Goal: Communication & Community: Ask a question

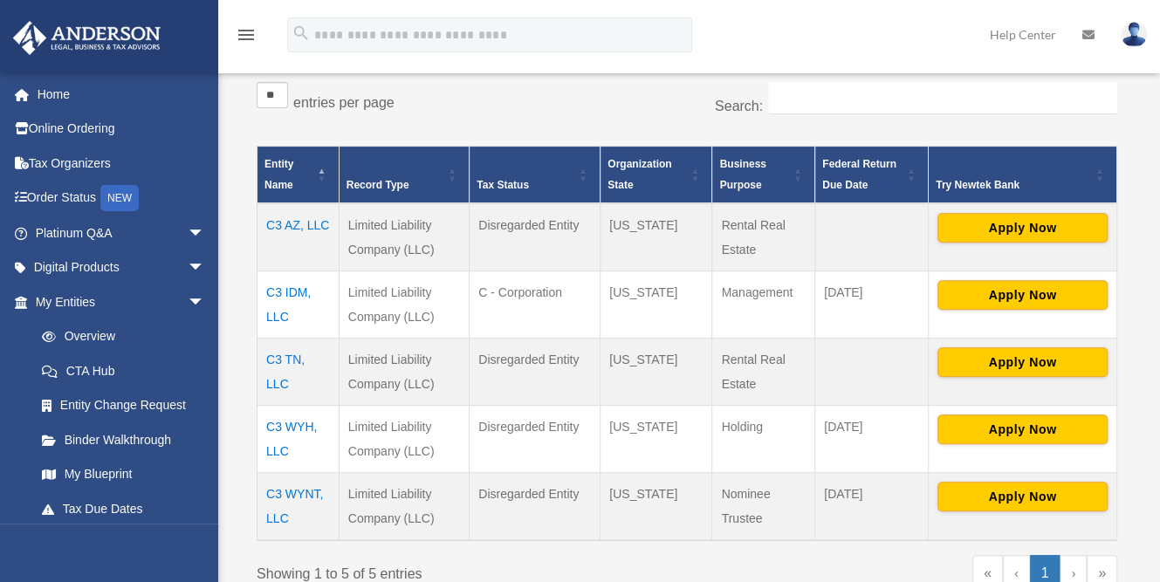
scroll to position [286, 0]
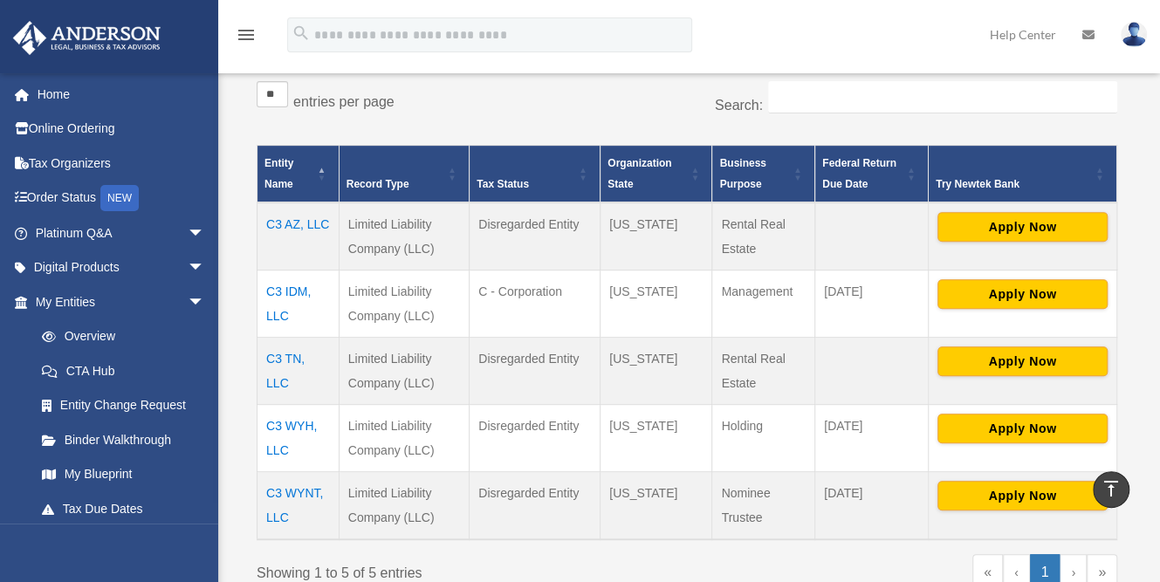
click at [310, 218] on td "C3 AZ, LLC" at bounding box center [298, 236] width 82 height 68
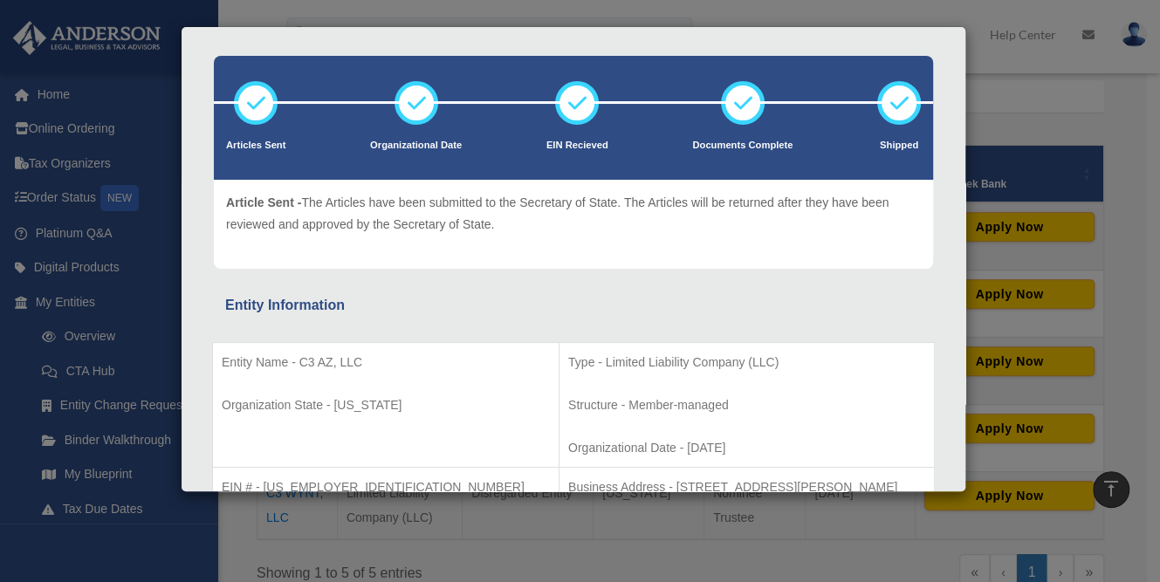
scroll to position [0, 0]
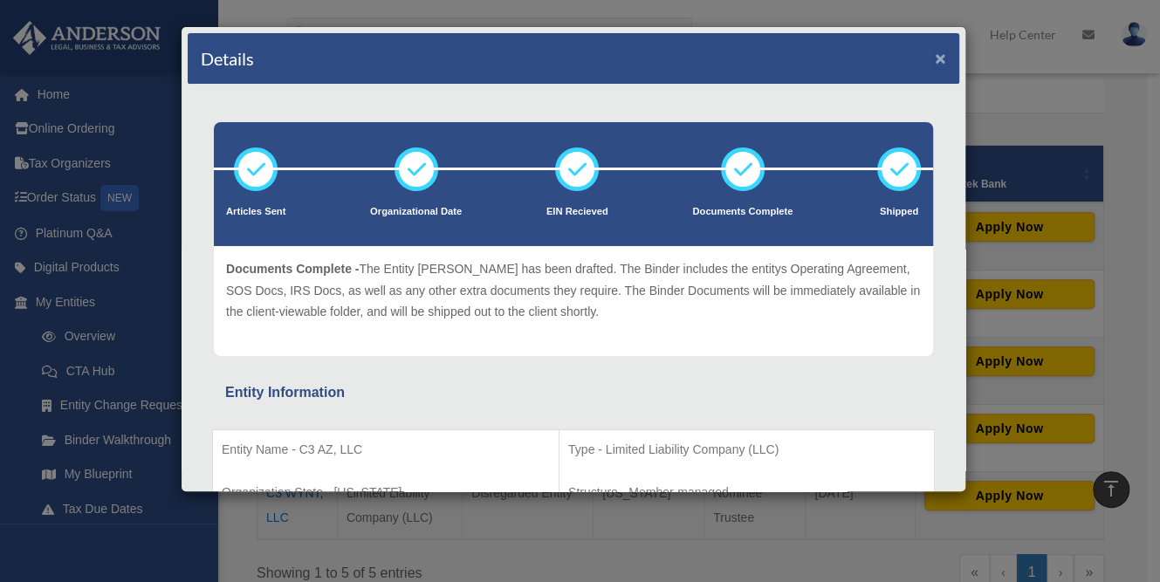
click at [934, 58] on button "×" at bounding box center [939, 58] width 11 height 18
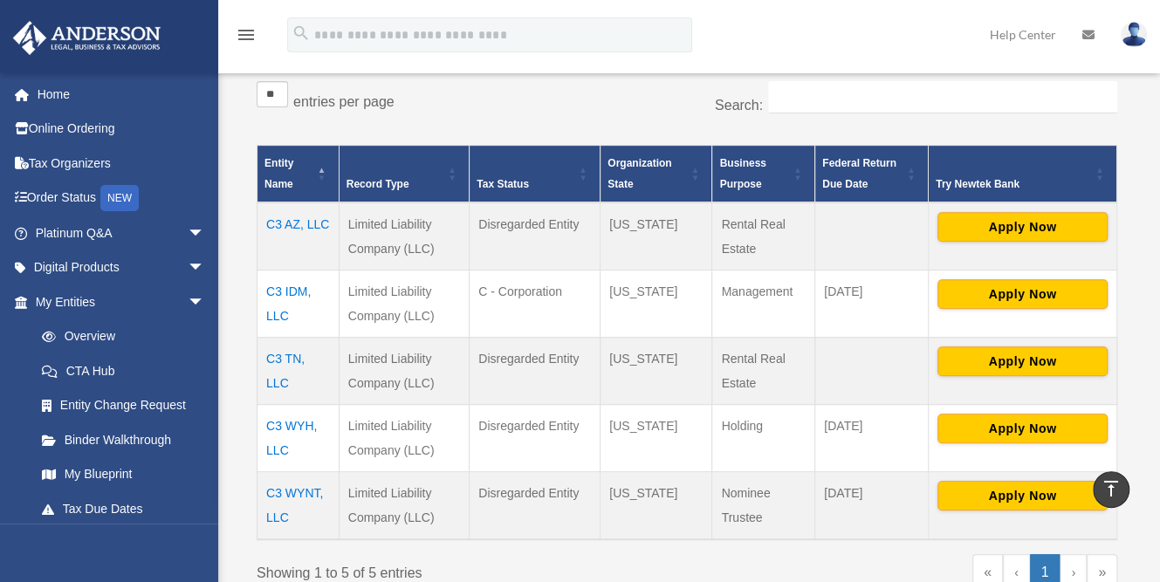
click at [294, 353] on td "C3 TN, LLC" at bounding box center [298, 371] width 82 height 67
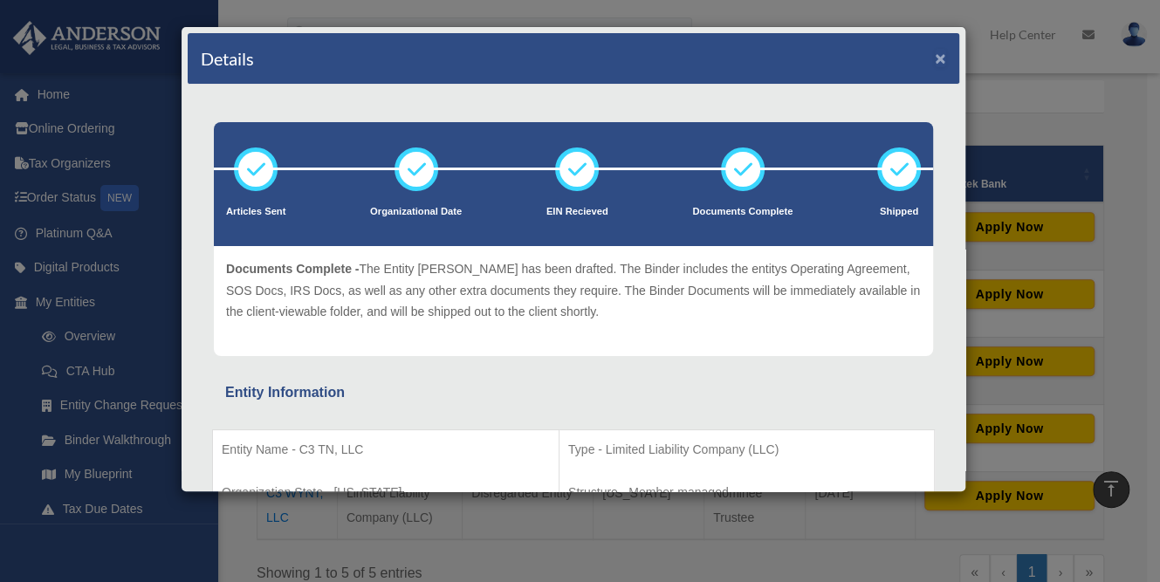
click at [934, 59] on button "×" at bounding box center [939, 58] width 11 height 18
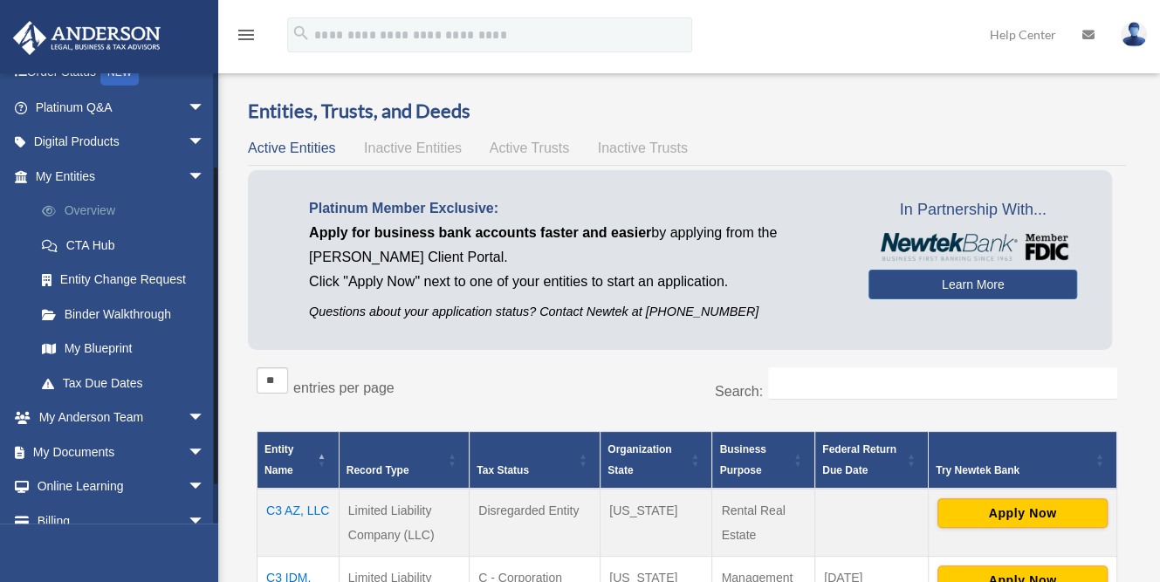
scroll to position [127, 0]
click at [188, 445] on span "arrow_drop_down" at bounding box center [205, 451] width 35 height 36
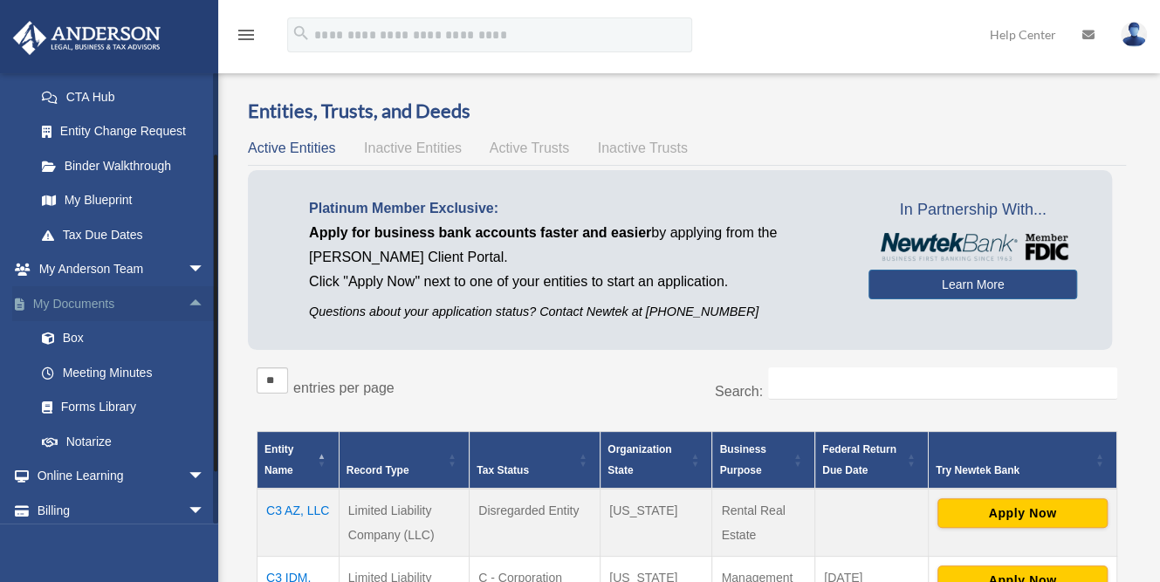
scroll to position [0, 0]
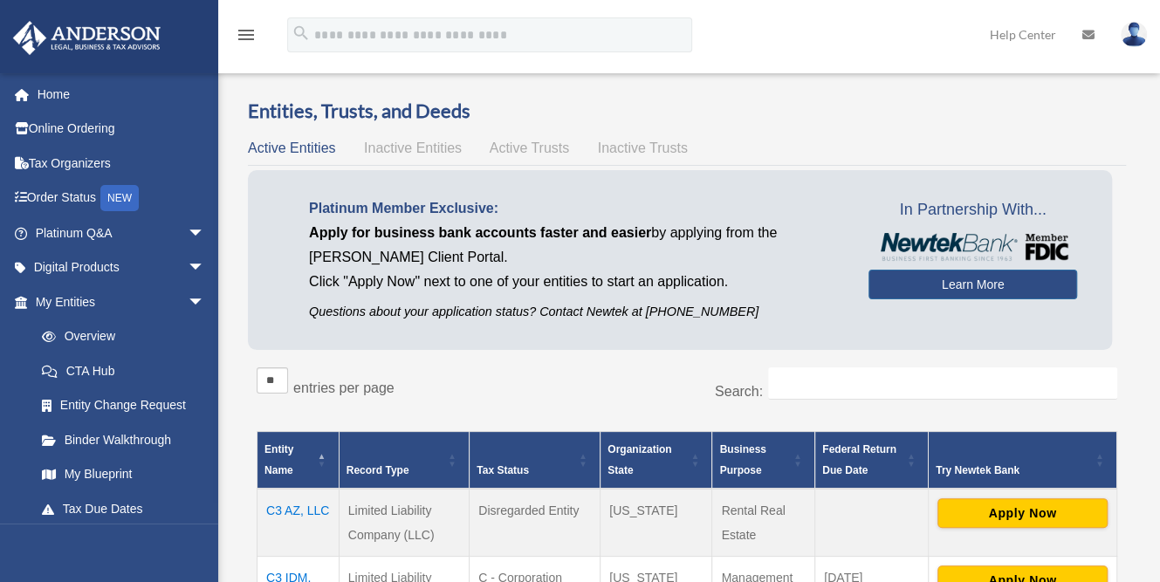
click at [241, 345] on div "Entities, Trusts, and Deeds Active Entities Inactive Entities Active Trusts Ina…" at bounding box center [687, 500] width 902 height 805
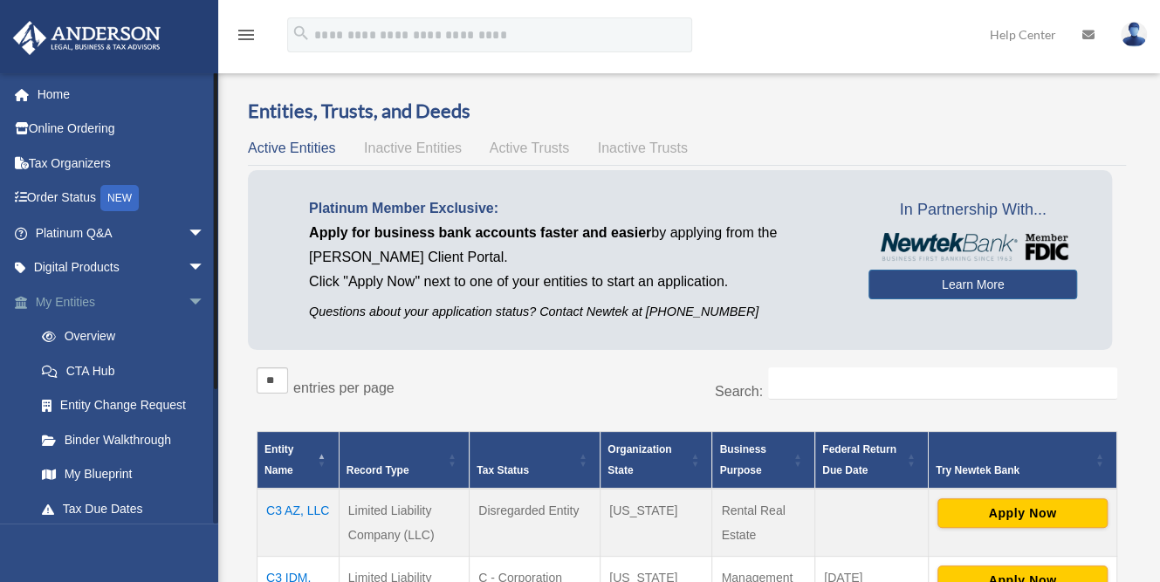
click at [188, 305] on span "arrow_drop_down" at bounding box center [205, 302] width 35 height 36
click at [188, 370] on span "arrow_drop_up" at bounding box center [205, 371] width 35 height 36
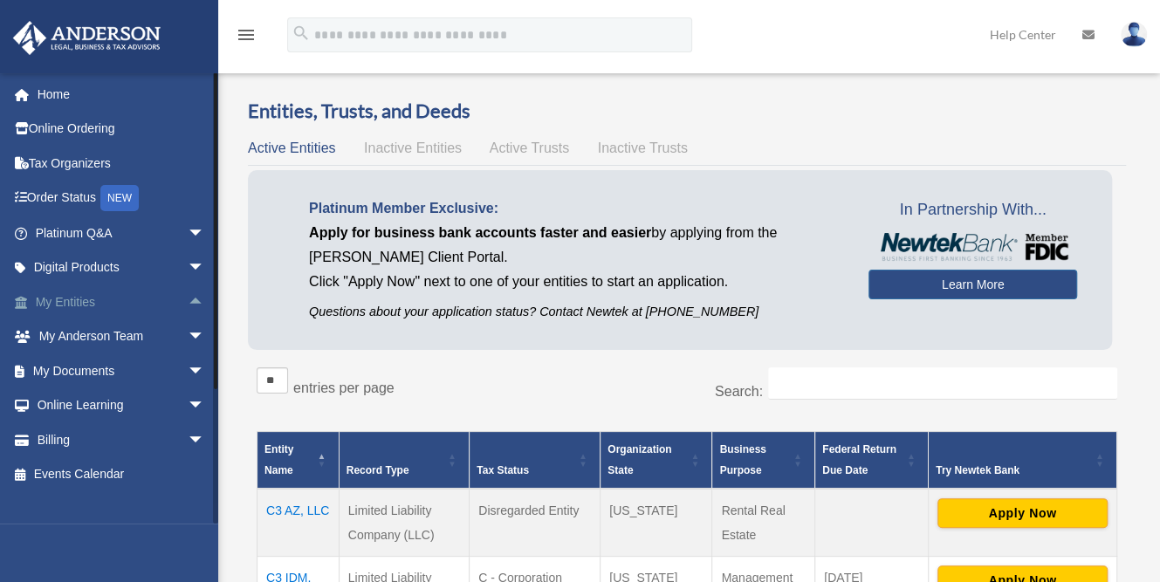
click at [188, 299] on span "arrow_drop_up" at bounding box center [205, 302] width 35 height 36
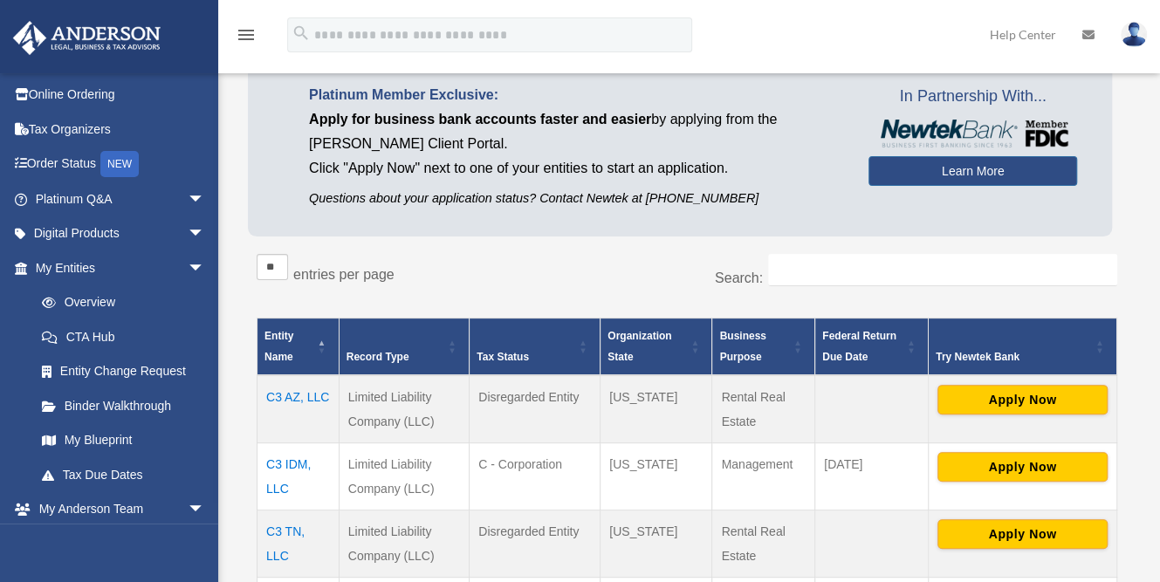
scroll to position [205, 0]
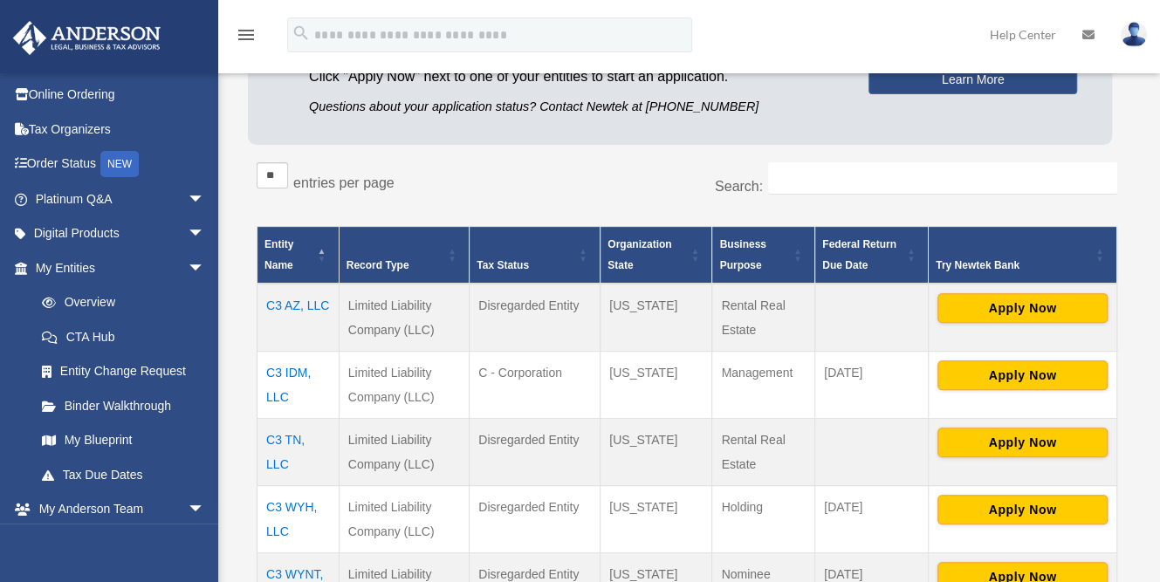
click at [304, 301] on td "C3 AZ, LLC" at bounding box center [298, 318] width 82 height 68
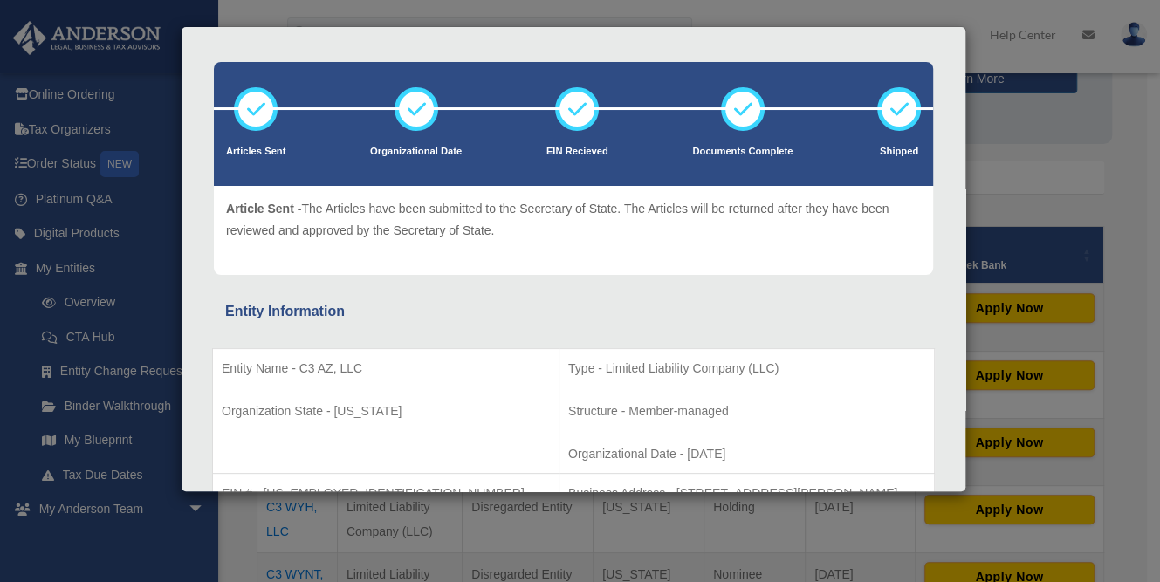
scroll to position [0, 0]
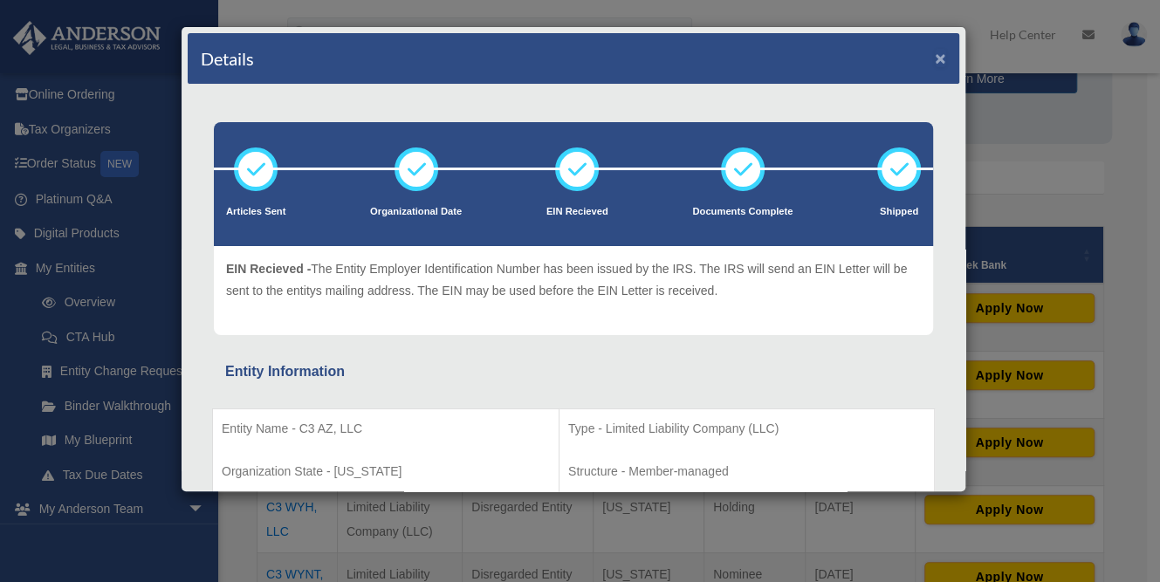
click at [934, 59] on button "×" at bounding box center [939, 58] width 11 height 18
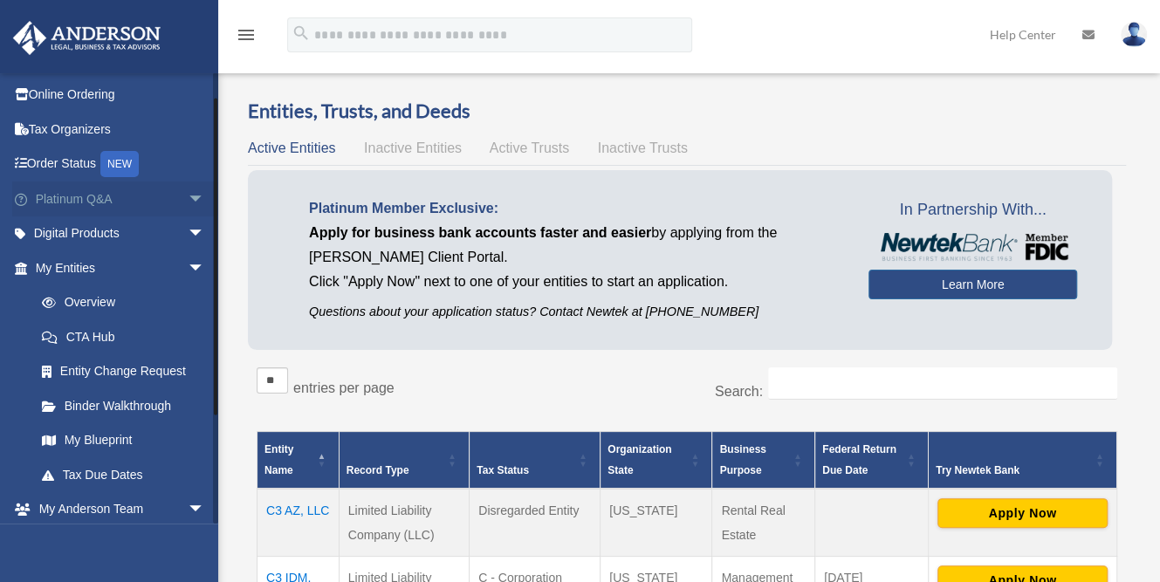
click at [188, 197] on span "arrow_drop_down" at bounding box center [205, 199] width 35 height 36
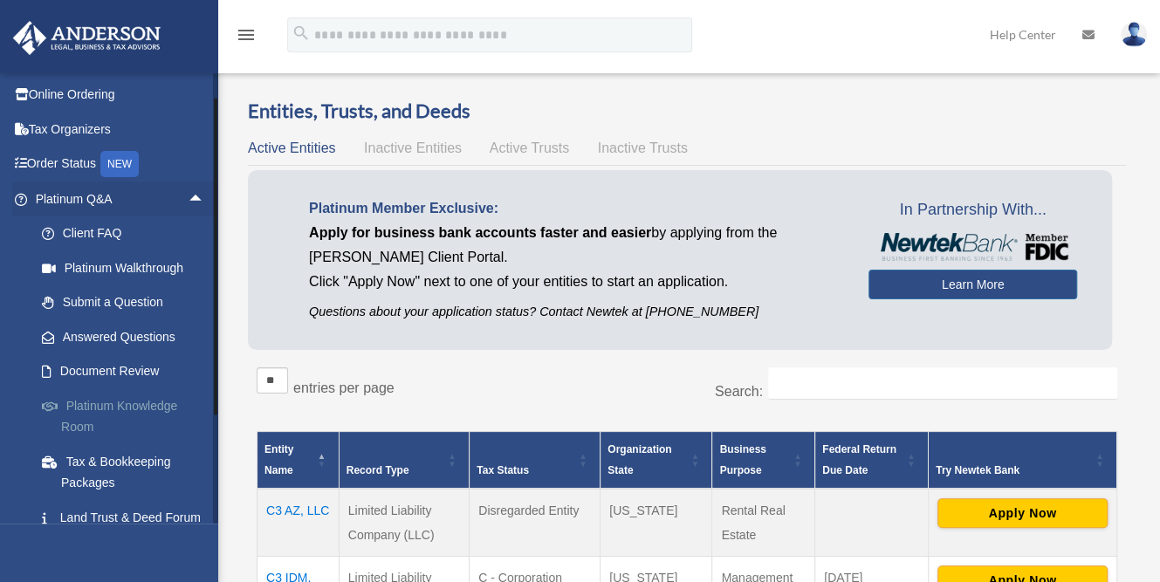
click at [135, 405] on link "Platinum Knowledge Room" at bounding box center [127, 416] width 207 height 56
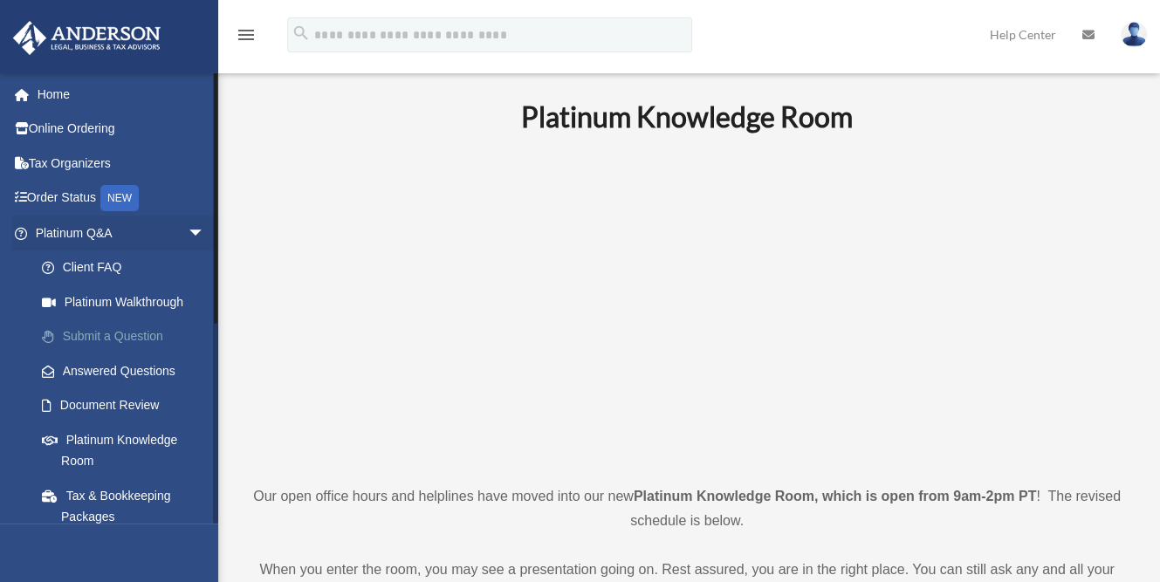
click at [147, 336] on link "Submit a Question" at bounding box center [127, 336] width 207 height 35
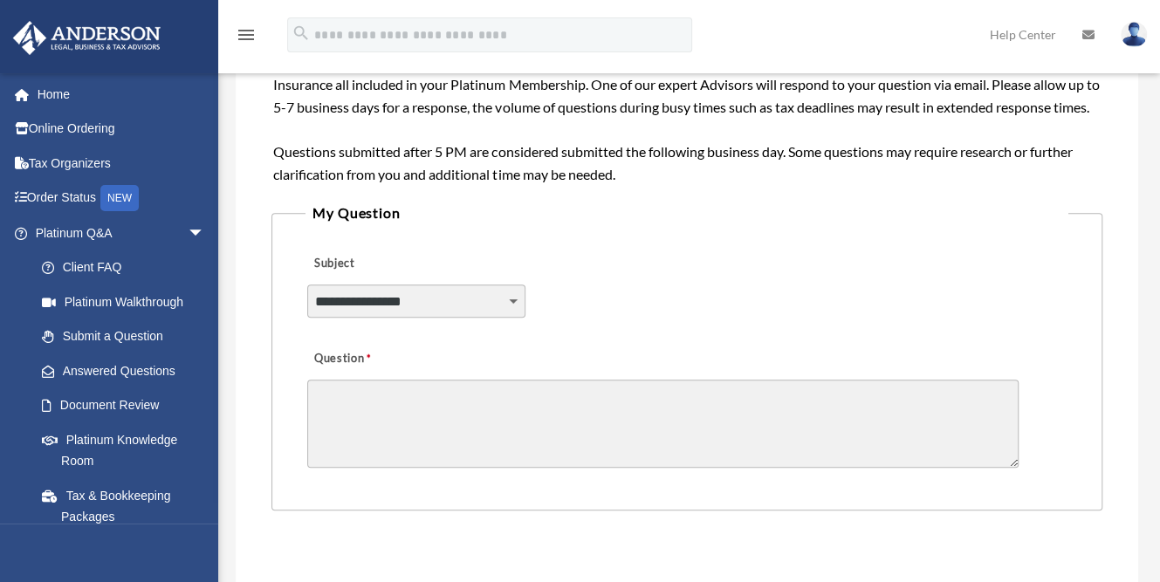
scroll to position [381, 0]
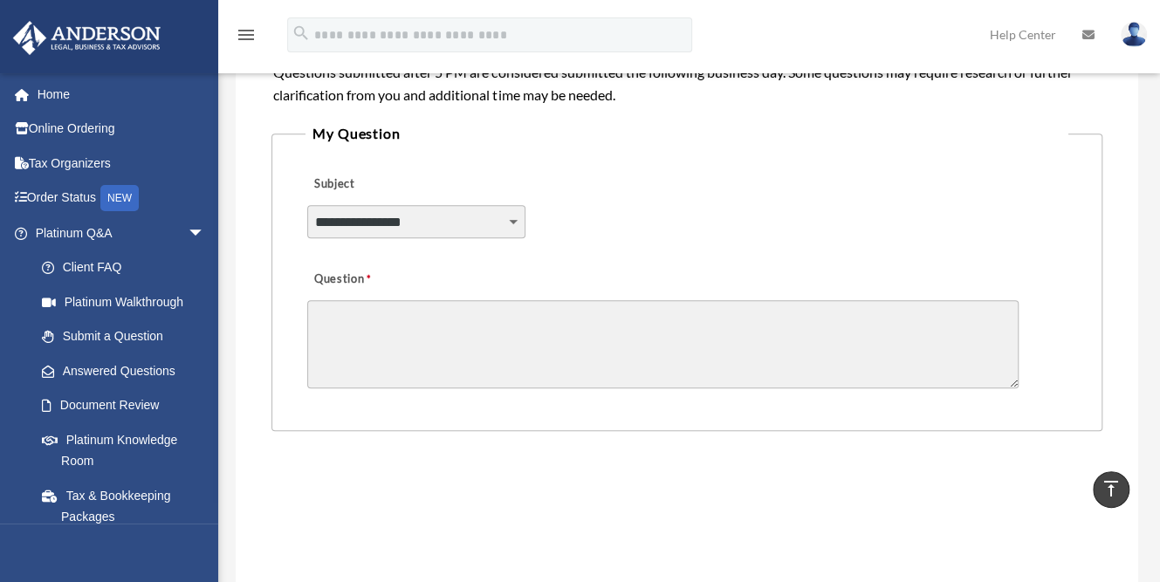
click at [514, 238] on select "**********" at bounding box center [416, 221] width 218 height 33
select select "******"
click at [307, 224] on select "**********" at bounding box center [416, 221] width 218 height 33
click at [404, 374] on textarea "Question" at bounding box center [662, 344] width 711 height 88
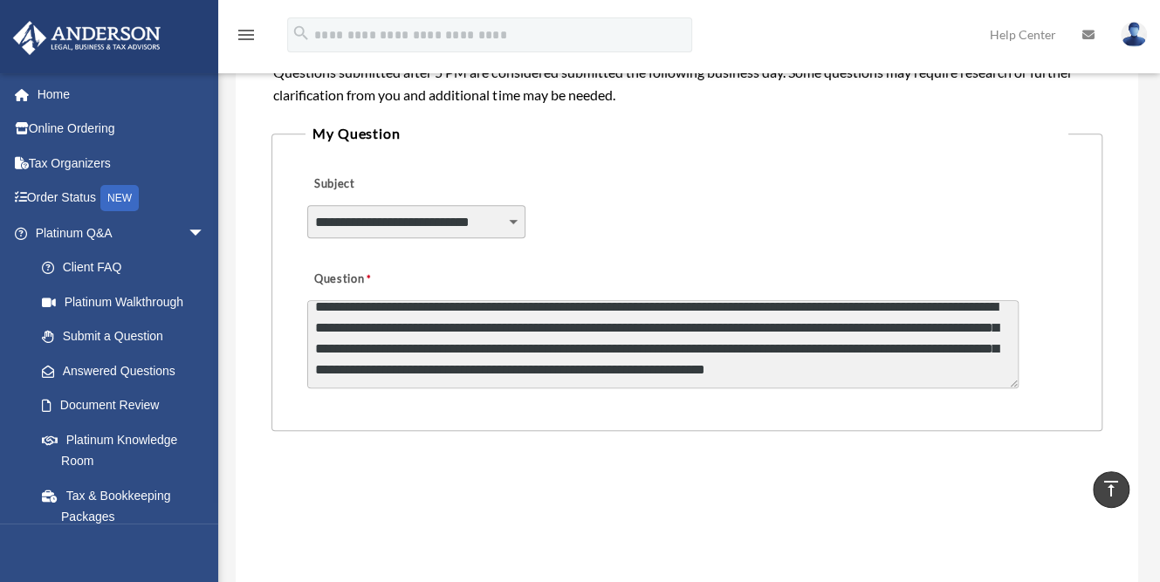
scroll to position [44, 0]
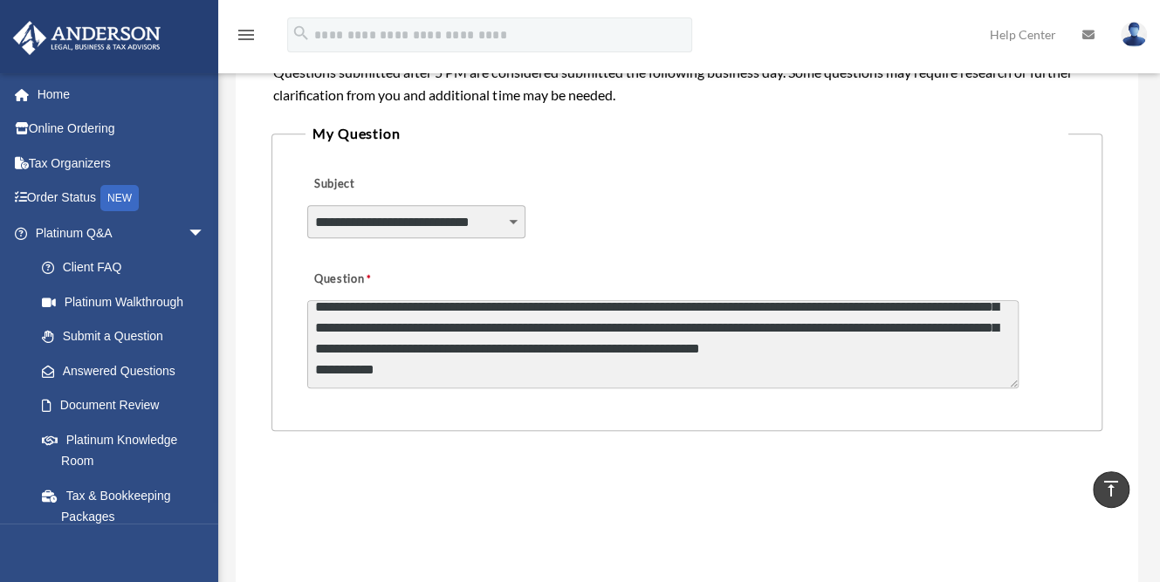
click at [423, 362] on textarea "**********" at bounding box center [662, 344] width 711 height 88
type textarea "**********"
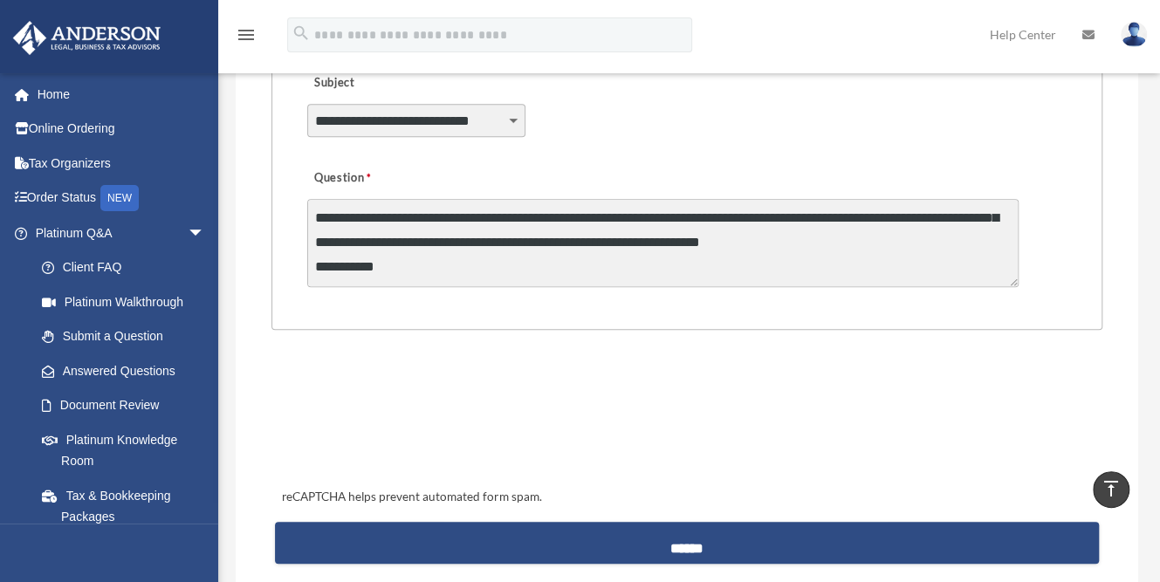
scroll to position [511, 0]
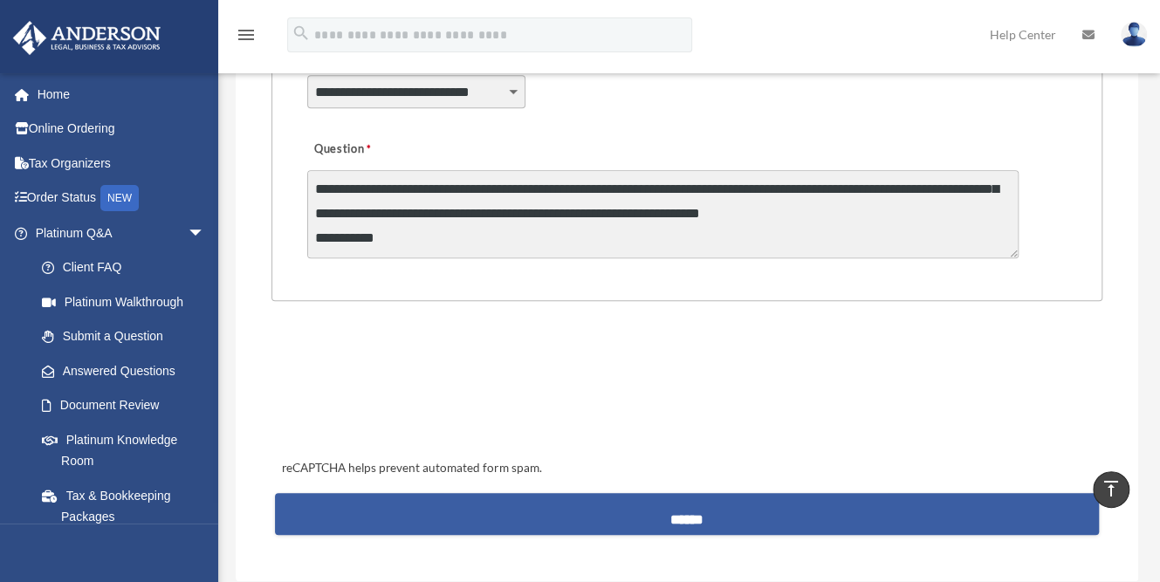
click at [647, 523] on input "******" at bounding box center [686, 514] width 823 height 42
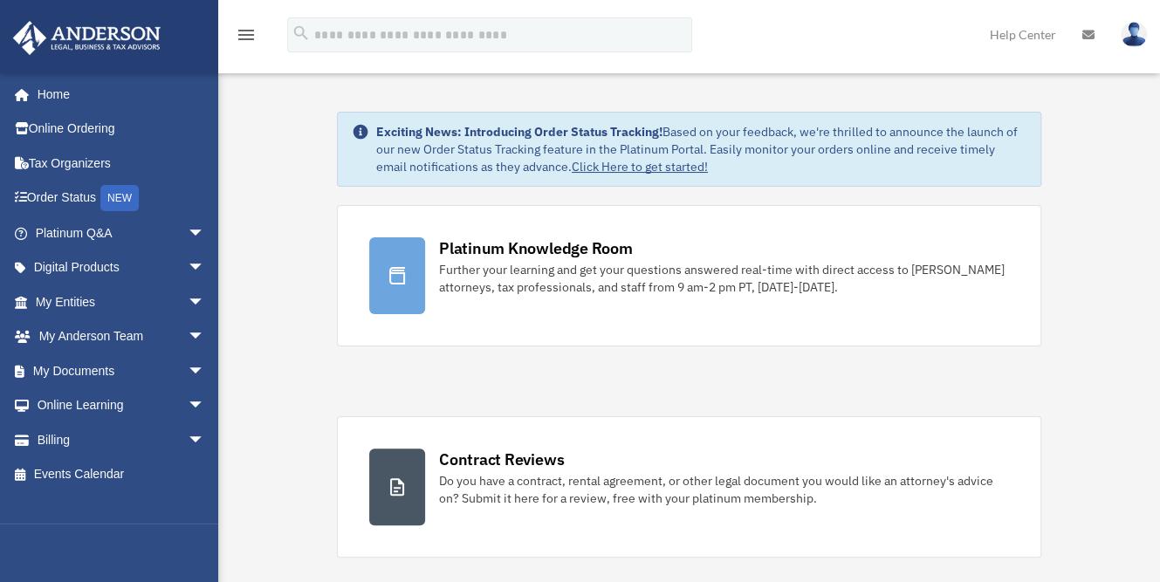
click at [1089, 32] on icon at bounding box center [1088, 35] width 12 height 12
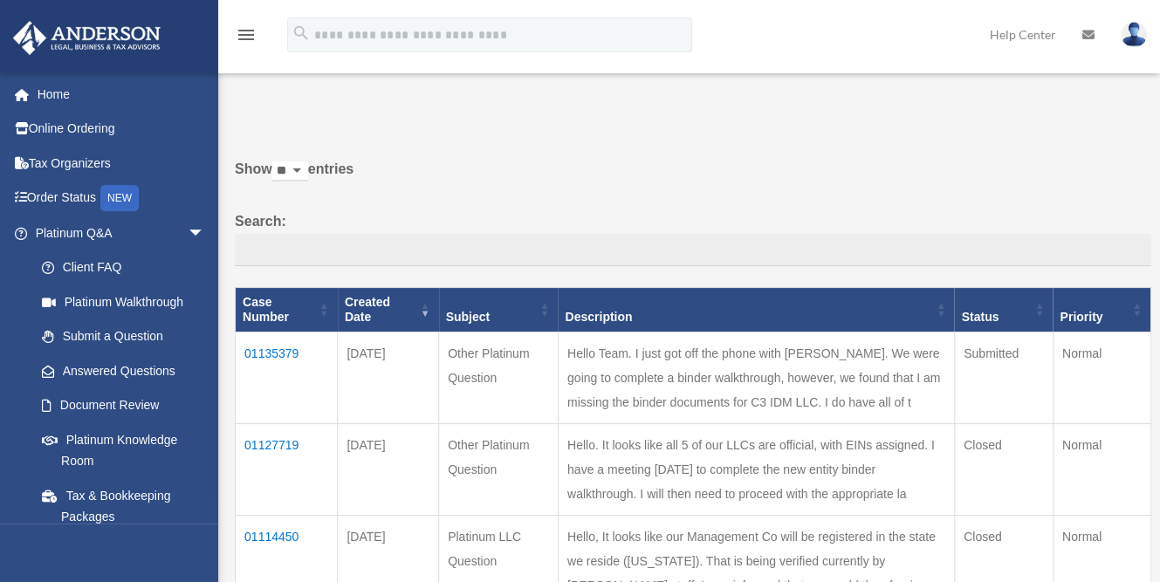
click at [995, 102] on p at bounding box center [686, 110] width 928 height 24
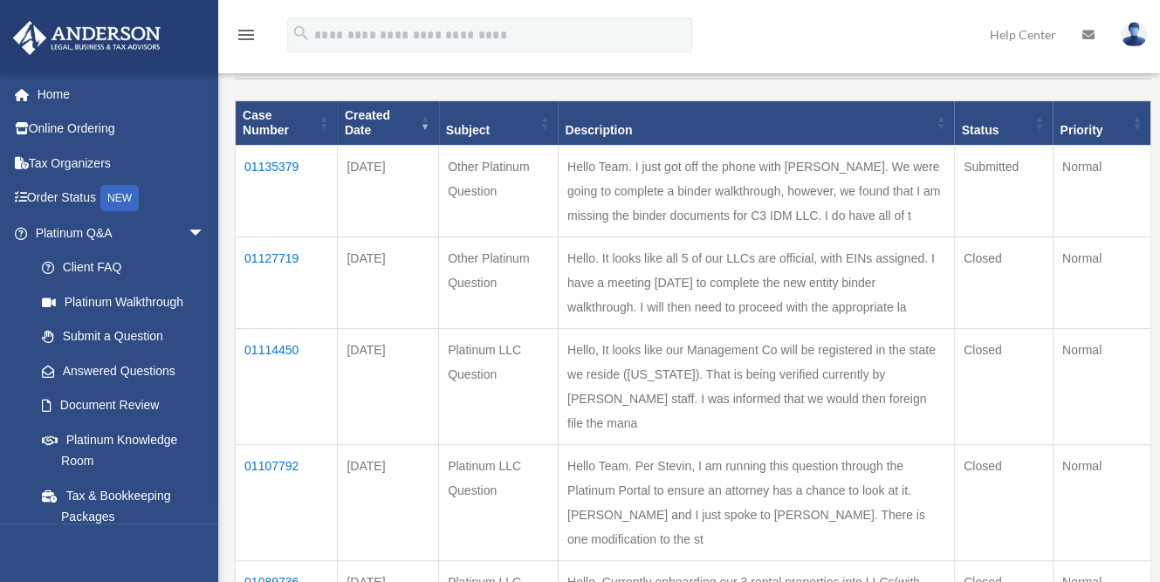
scroll to position [188, 0]
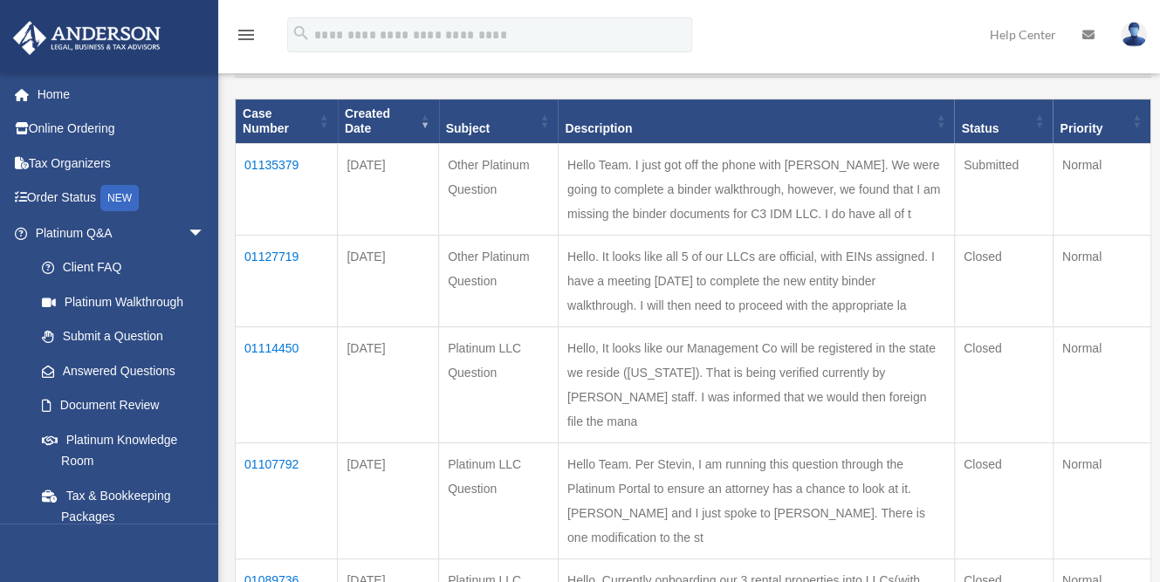
click at [287, 326] on td "01127719" at bounding box center [287, 281] width 102 height 92
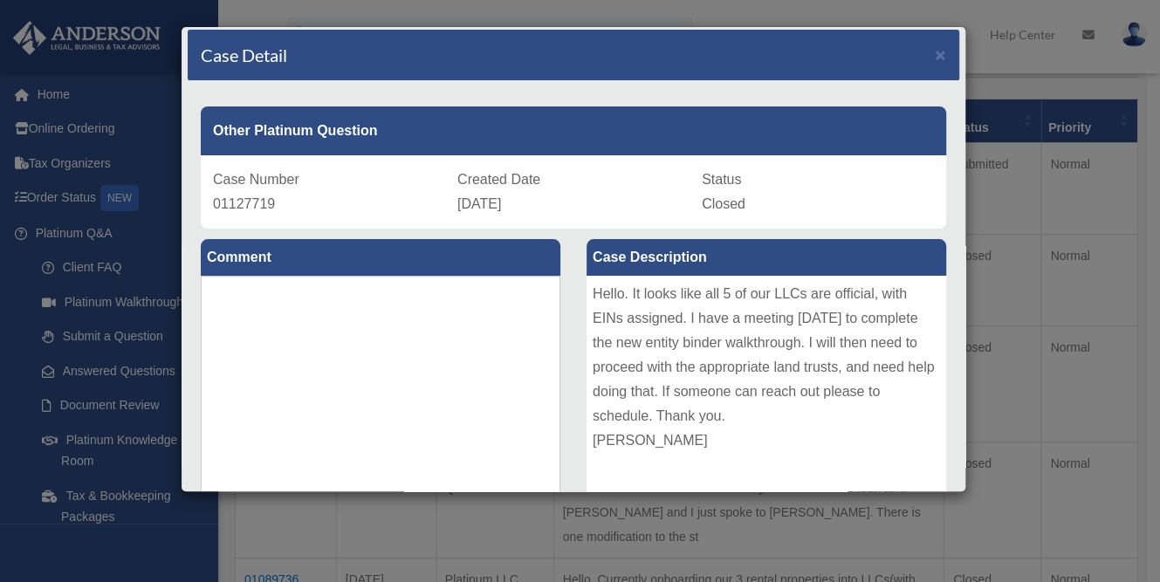
scroll to position [0, 0]
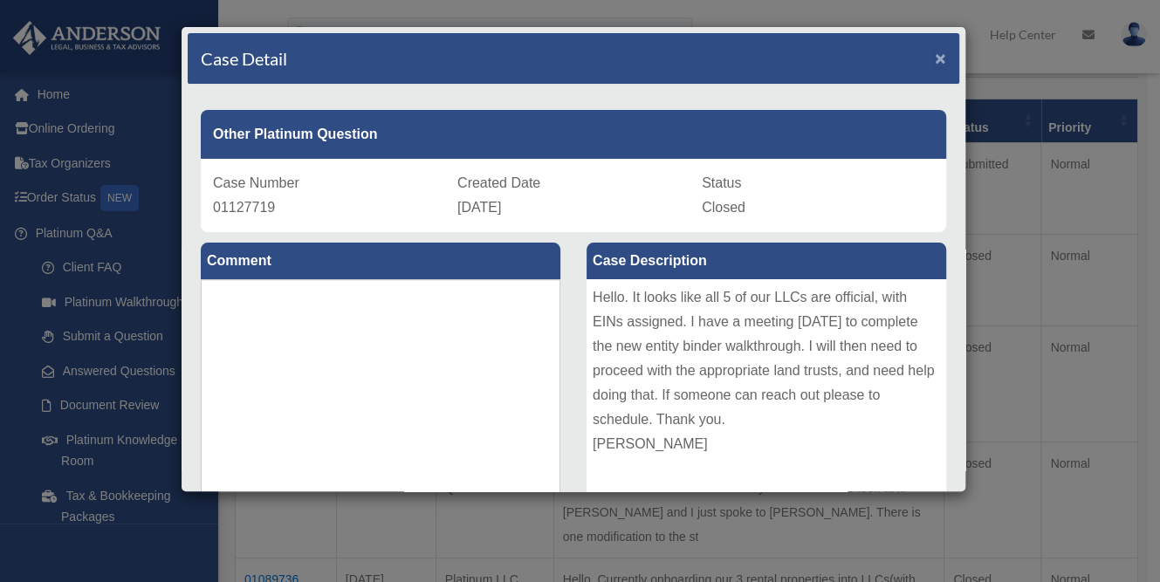
click at [934, 58] on span "×" at bounding box center [939, 58] width 11 height 20
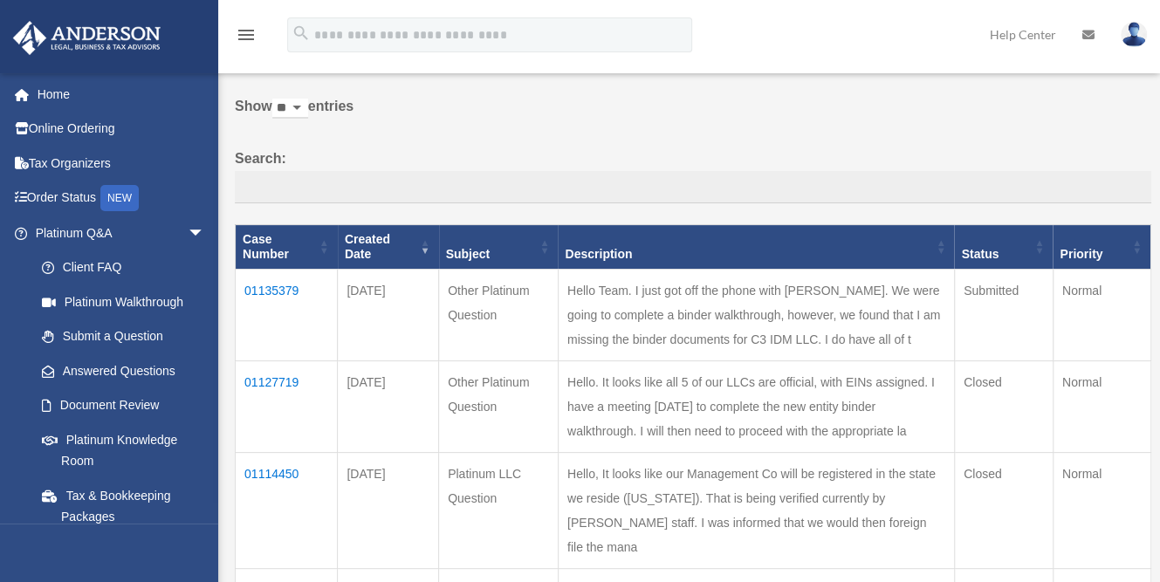
scroll to position [65, 0]
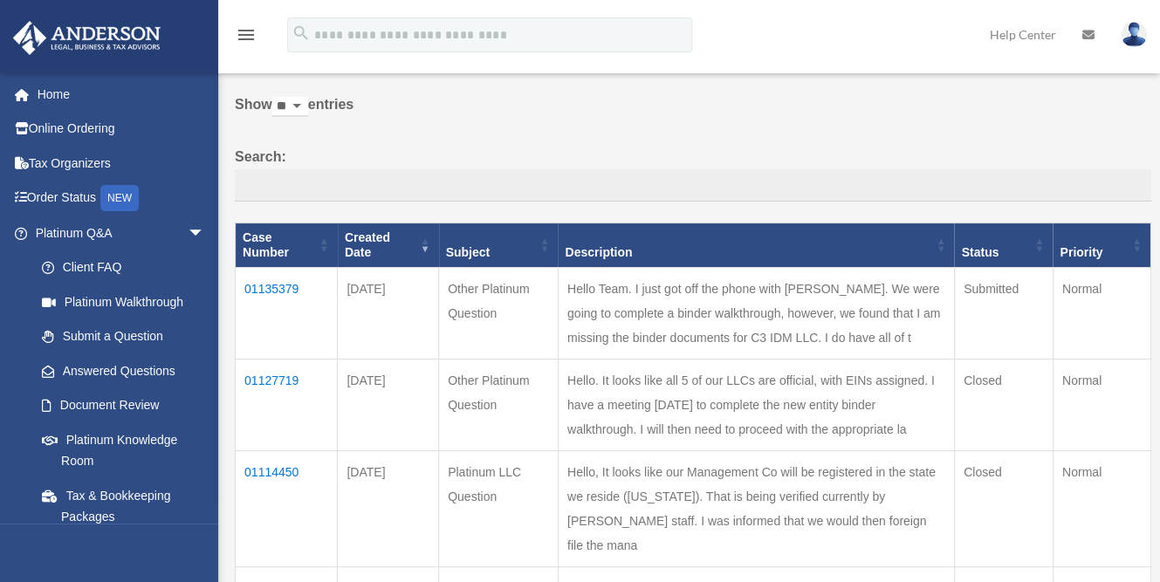
click at [282, 272] on td "01135379" at bounding box center [287, 313] width 102 height 92
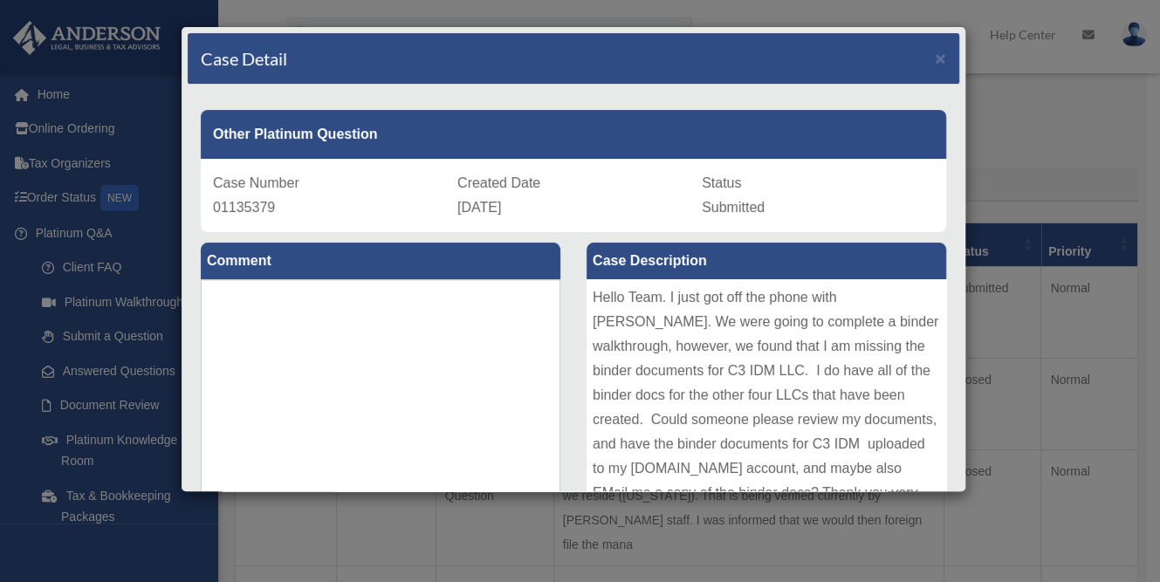
click at [587, 303] on div "Hello Team. I just got off the phone with [PERSON_NAME]. We were going to compl…" at bounding box center [765, 410] width 359 height 262
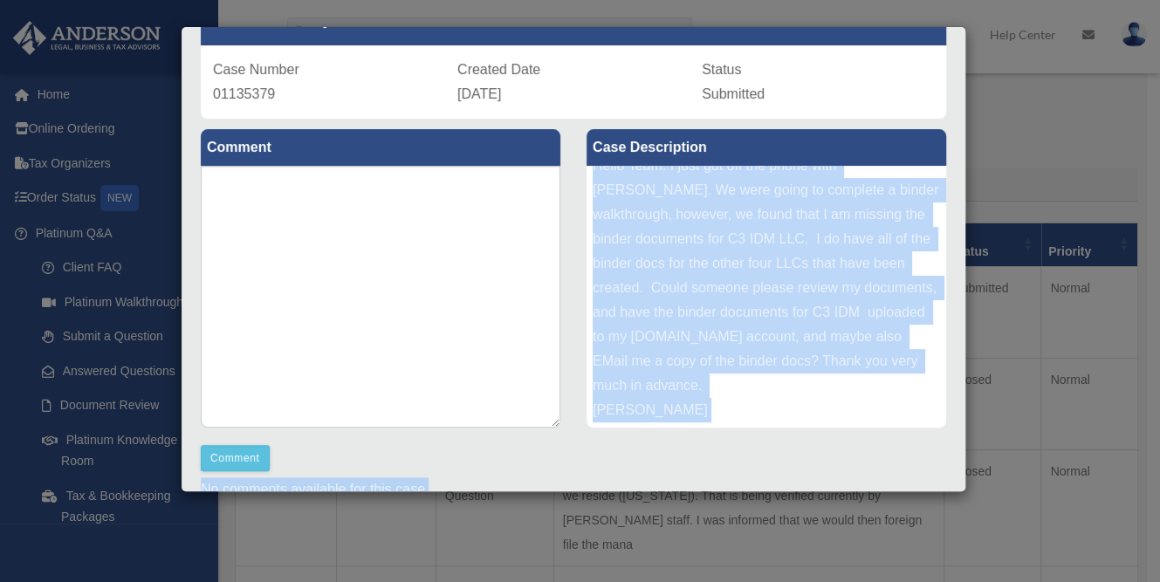
scroll to position [151, 0]
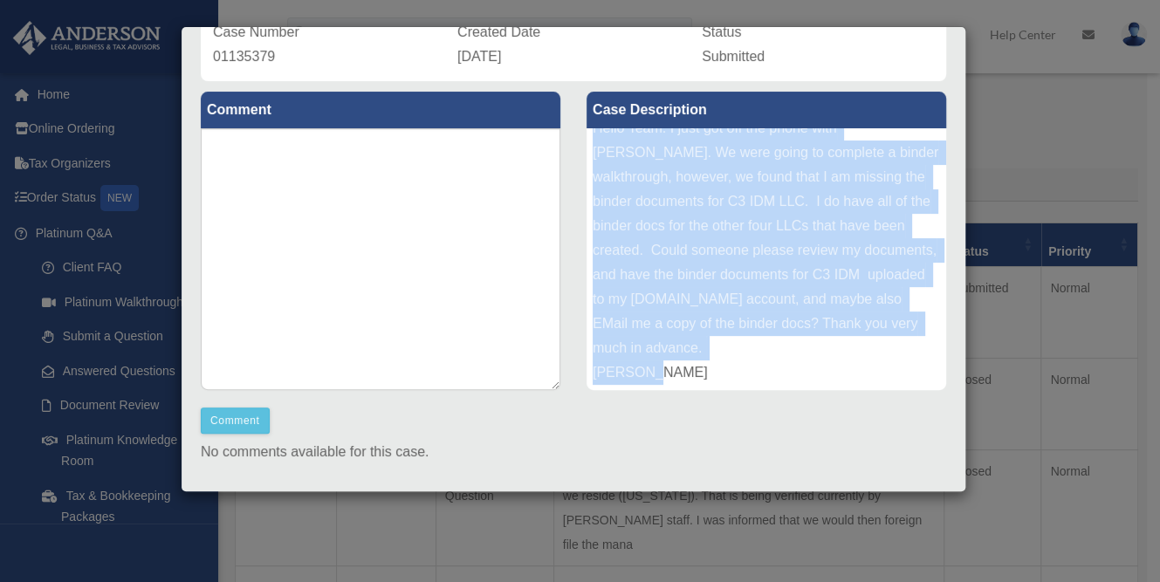
drag, startPoint x: 587, startPoint y: 298, endPoint x: 884, endPoint y: 388, distance: 310.0
click at [884, 388] on div "Hello Team. I just got off the phone with [PERSON_NAME]. We were going to compl…" at bounding box center [765, 259] width 359 height 262
copy div "Hello Team. I just got off the phone with [PERSON_NAME]. We were going to compl…"
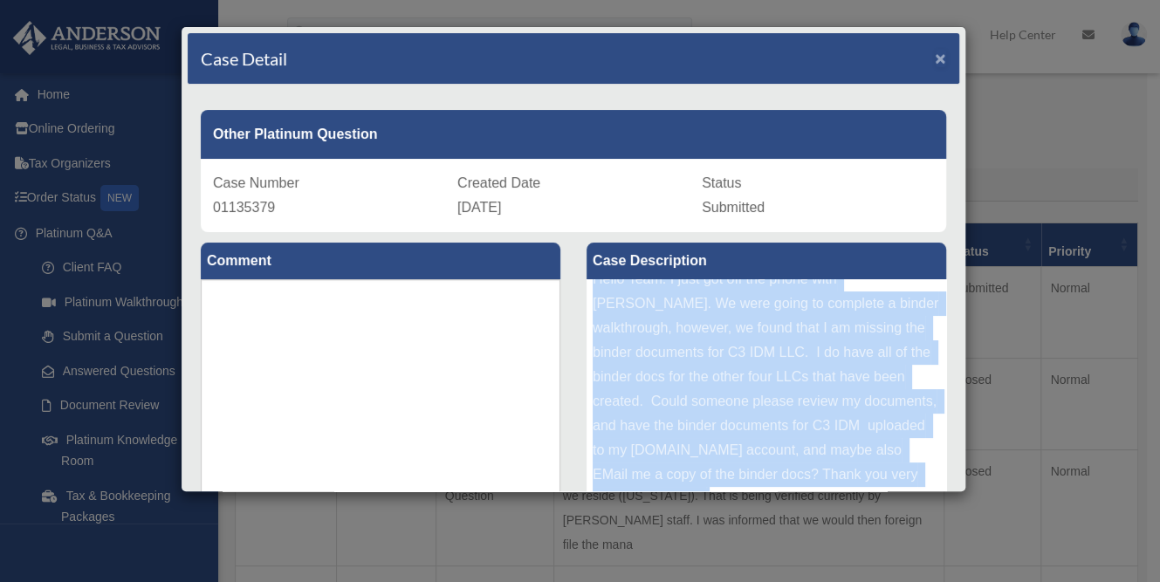
click at [934, 62] on span "×" at bounding box center [939, 58] width 11 height 20
